Goal: Check status: Check status

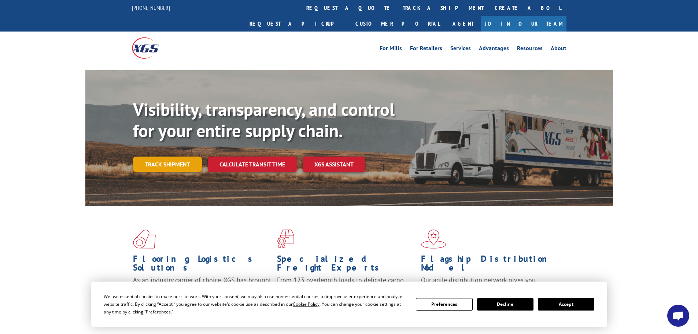
click at [182, 156] on link "Track shipment" at bounding box center [167, 163] width 69 height 15
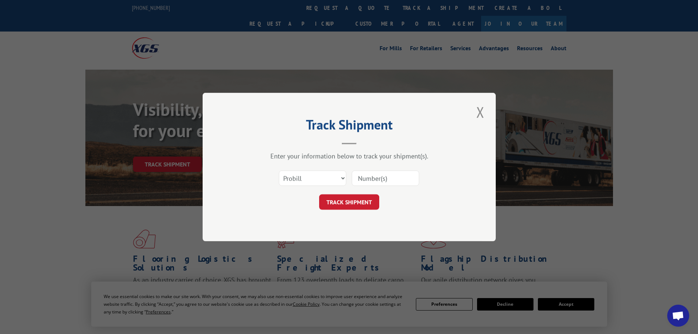
drag, startPoint x: 379, startPoint y: 183, endPoint x: 383, endPoint y: 179, distance: 4.9
click at [379, 183] on input at bounding box center [385, 177] width 67 height 15
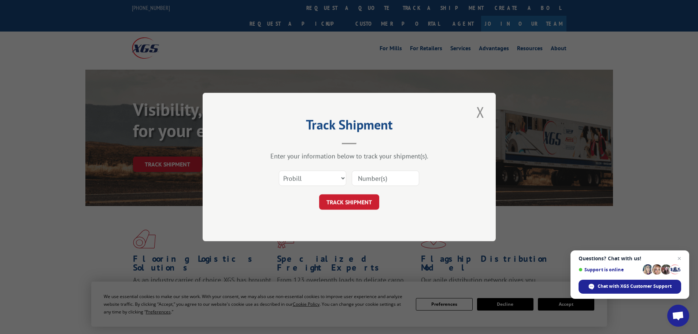
paste input "17462210"
type input "17462210"
click at [359, 201] on button "TRACK SHIPMENT" at bounding box center [349, 201] width 60 height 15
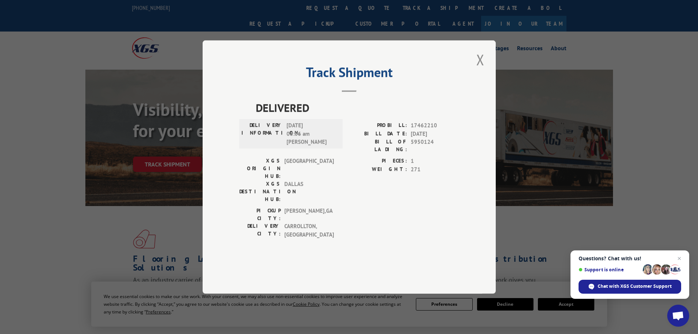
click at [329, 146] on span "[DATE] 08:06 am [PERSON_NAME]" at bounding box center [310, 133] width 49 height 25
click at [485, 70] on button "Close modal" at bounding box center [480, 59] width 12 height 20
